Goal: Task Accomplishment & Management: Manage account settings

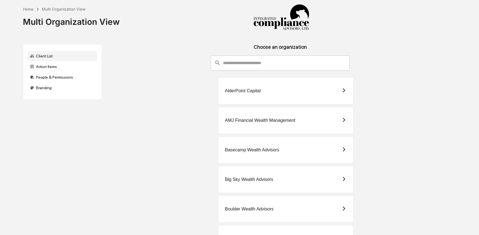
click at [269, 64] on input "consultant-dashboard__filter-organizations-search-bar" at bounding box center [286, 63] width 127 height 15
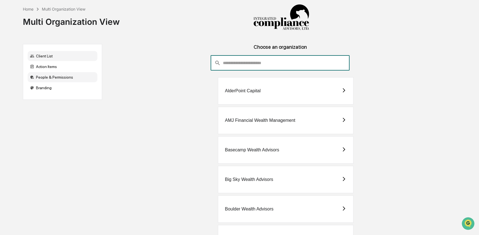
click at [43, 79] on div "People & Permissions" at bounding box center [63, 77] width 70 height 10
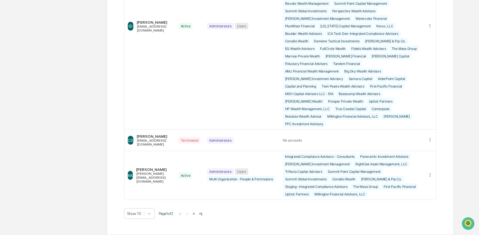
scroll to position [1626, 0]
click at [428, 173] on icon at bounding box center [430, 175] width 5 height 5
click at [418, 181] on div "Edit Accounts" at bounding box center [408, 183] width 39 height 5
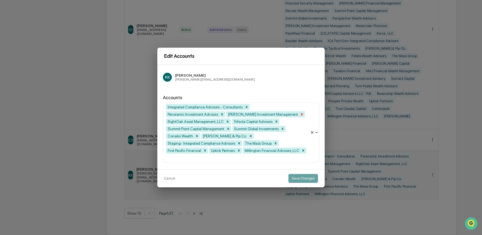
click at [300, 114] on icon "Remove Tevis Investment Management" at bounding box center [302, 115] width 4 height 4
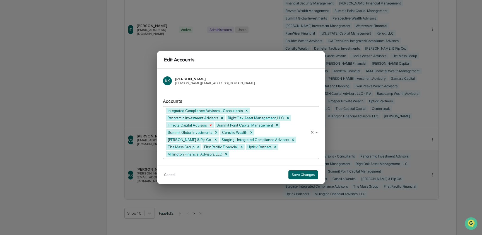
click at [213, 125] on icon "Remove Trifecta Capital Advisors" at bounding box center [211, 125] width 4 height 4
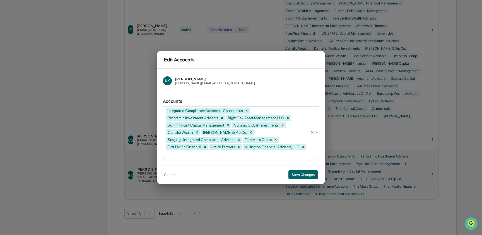
click at [284, 125] on icon "Remove Summit Global Investments" at bounding box center [283, 125] width 2 height 2
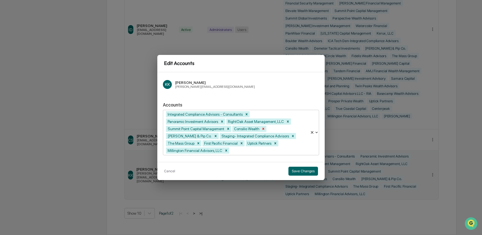
click at [266, 130] on icon "Remove Consilio Wealth" at bounding box center [264, 129] width 4 height 4
click at [240, 137] on icon "Remove Staging- Integrated Compliance Advisors" at bounding box center [239, 136] width 2 height 2
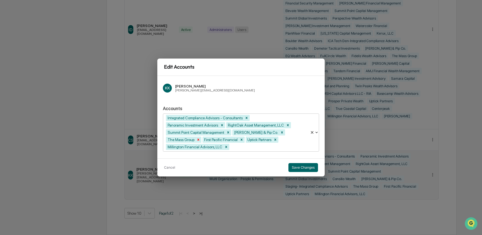
click at [199, 140] on icon "Remove The Mass Group" at bounding box center [199, 140] width 4 height 4
click at [207, 139] on icon "Remove First Pacific Financial" at bounding box center [205, 140] width 4 height 4
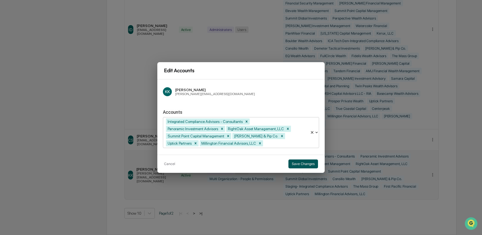
click at [303, 166] on button "Save Changes" at bounding box center [304, 164] width 30 height 9
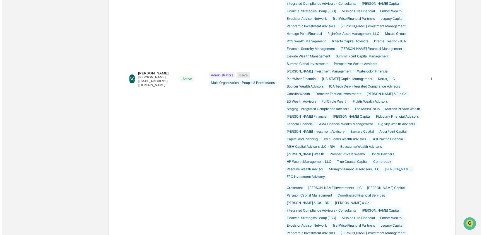
scroll to position [0, 0]
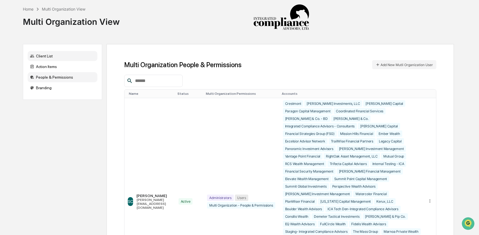
click at [44, 56] on div "Client List" at bounding box center [63, 56] width 70 height 10
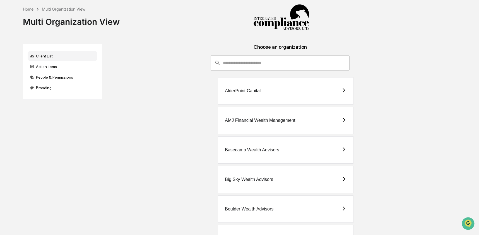
click at [262, 56] on input "consultant-dashboard__filter-organizations-search-bar" at bounding box center [286, 63] width 127 height 15
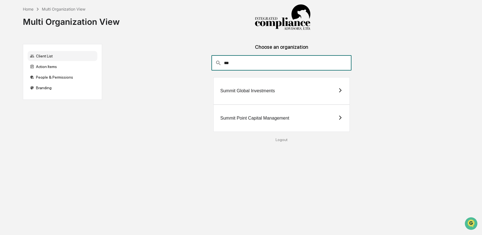
type input "***"
click at [264, 121] on div "Summit Point Capital Management" at bounding box center [282, 118] width 137 height 27
